Goal: Communication & Community: Answer question/provide support

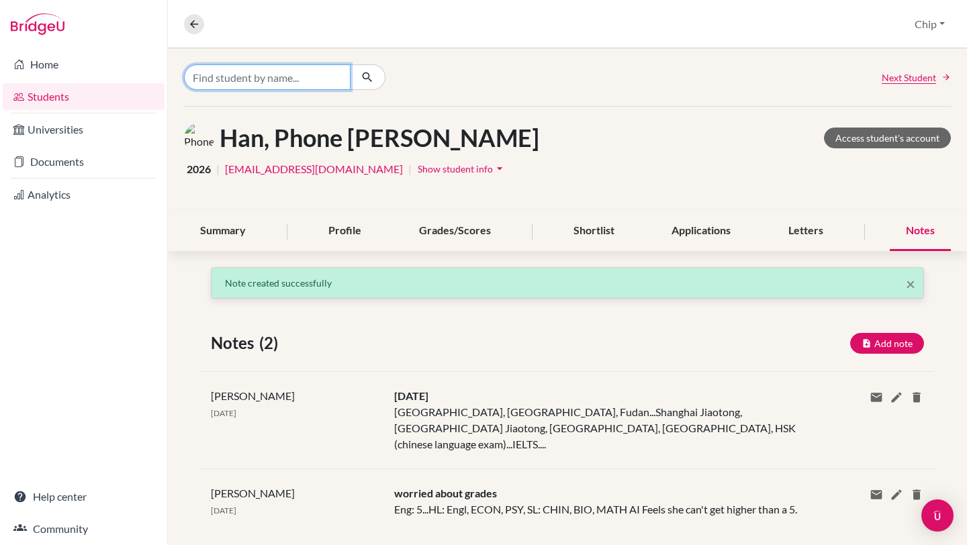
click at [236, 78] on input "Find student by name..." at bounding box center [267, 77] width 167 height 26
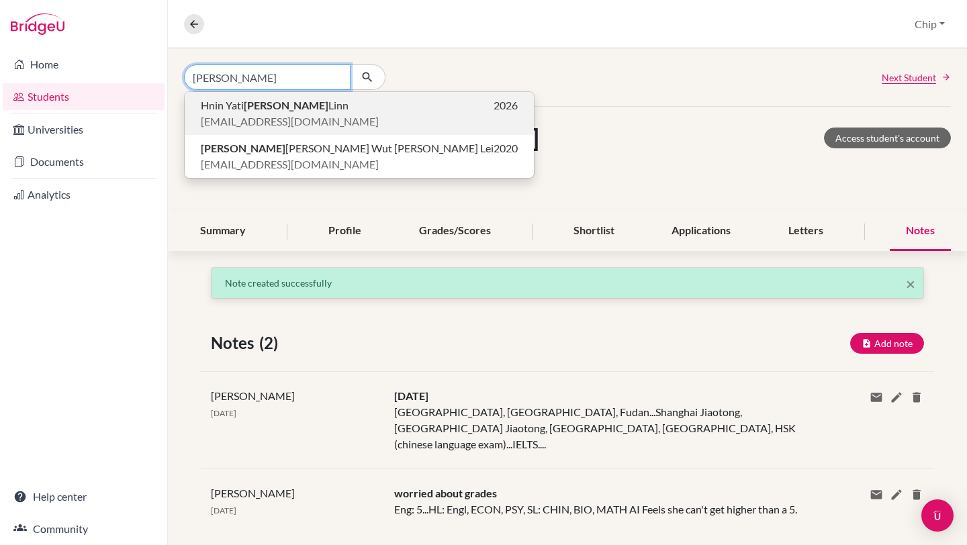
type input "[PERSON_NAME]"
click at [256, 109] on b "[PERSON_NAME]" at bounding box center [286, 105] width 85 height 13
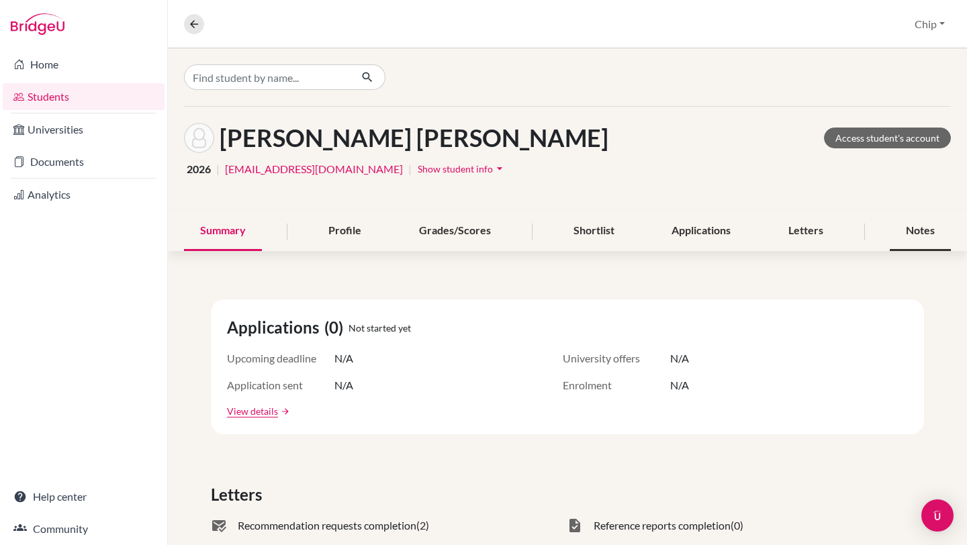
click at [918, 231] on div "Notes" at bounding box center [920, 232] width 61 height 40
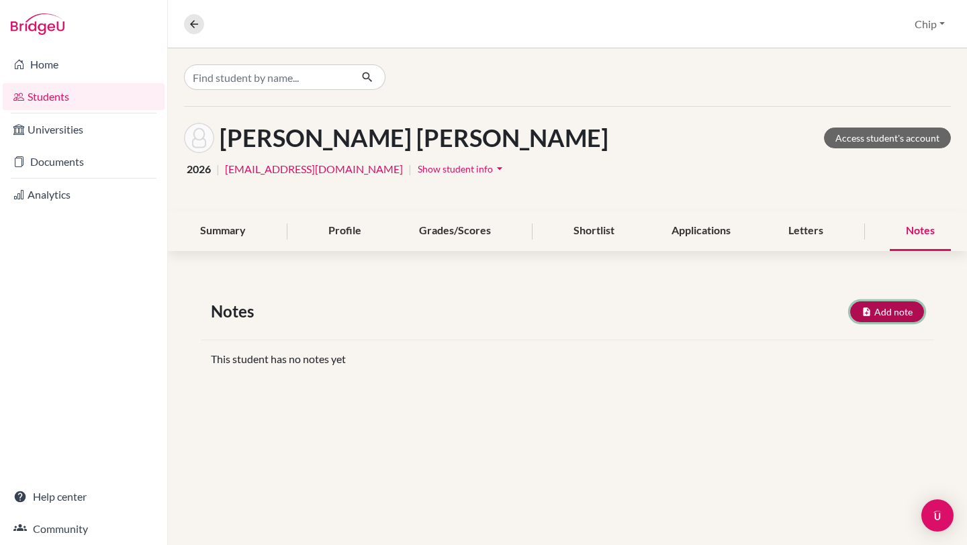
click at [888, 310] on button "Add note" at bounding box center [887, 311] width 74 height 21
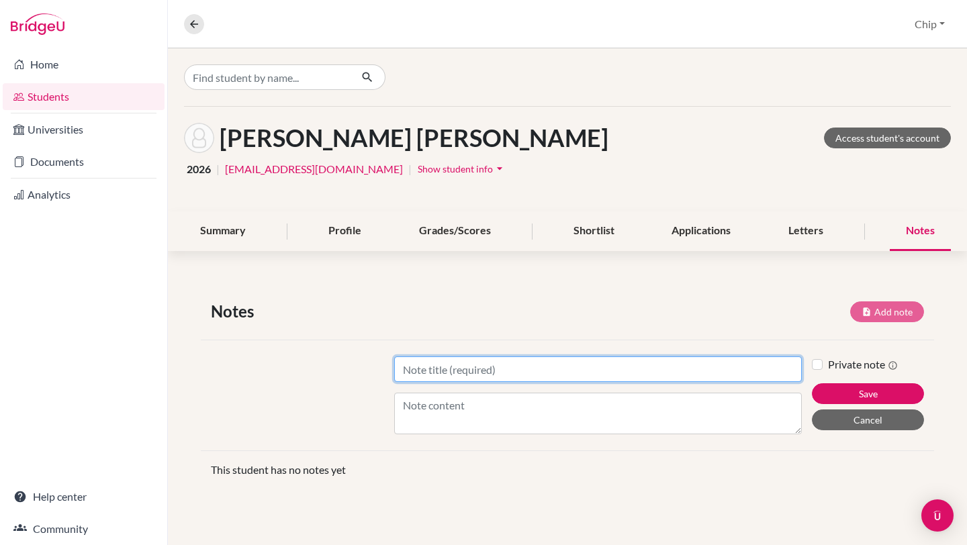
click at [457, 365] on input "Title" at bounding box center [598, 370] width 408 height 26
type input "[DATE]"
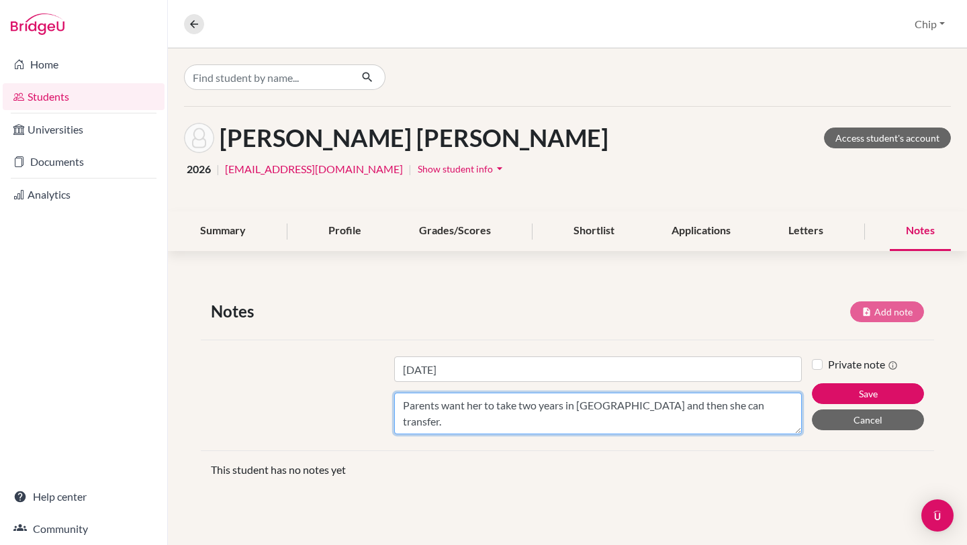
type textarea "Parents want her to take two years in [GEOGRAPHIC_DATA] and then she can transf…"
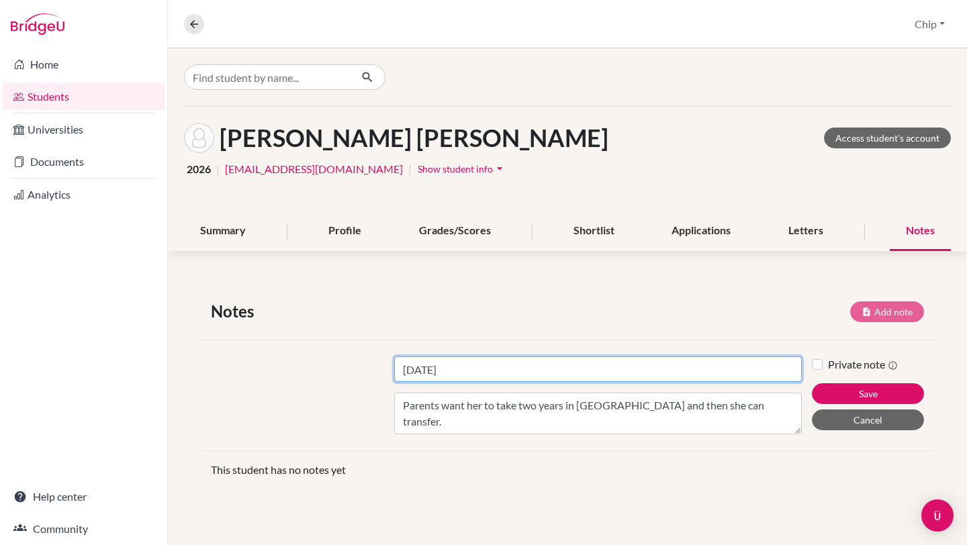
click at [457, 365] on input "[DATE]" at bounding box center [598, 370] width 408 height 26
